Goal: Task Accomplishment & Management: Manage account settings

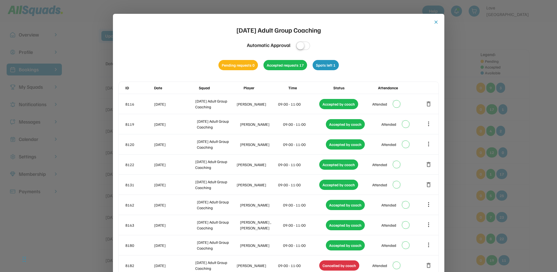
scroll to position [2, 0]
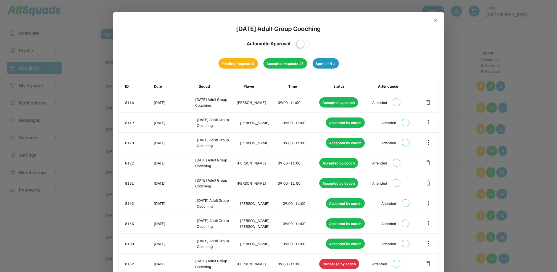
click at [433, 19] on button "close" at bounding box center [436, 21] width 6 height 6
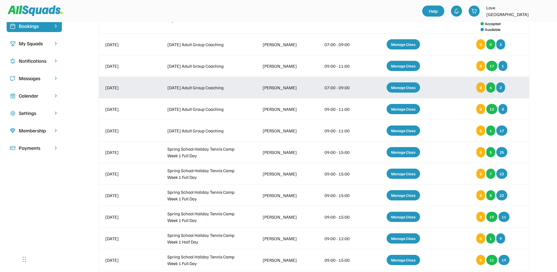
scroll to position [0, 0]
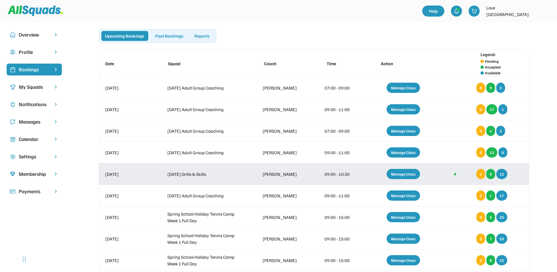
click at [416, 173] on div "Manage Class" at bounding box center [402, 174] width 33 height 10
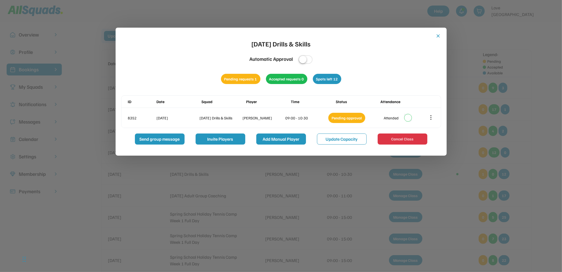
click at [287, 144] on button "Add Manual Player" at bounding box center [281, 138] width 50 height 11
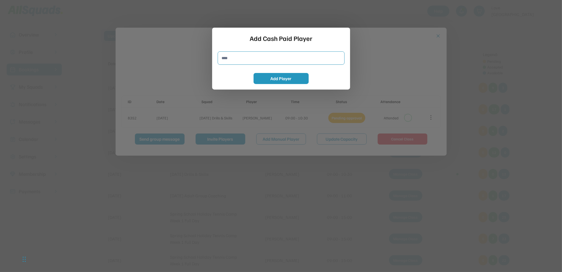
click at [265, 60] on input "input" at bounding box center [281, 57] width 127 height 13
type input "****"
click at [288, 83] on button "Add Player" at bounding box center [281, 78] width 55 height 11
